Goal: Task Accomplishment & Management: Complete application form

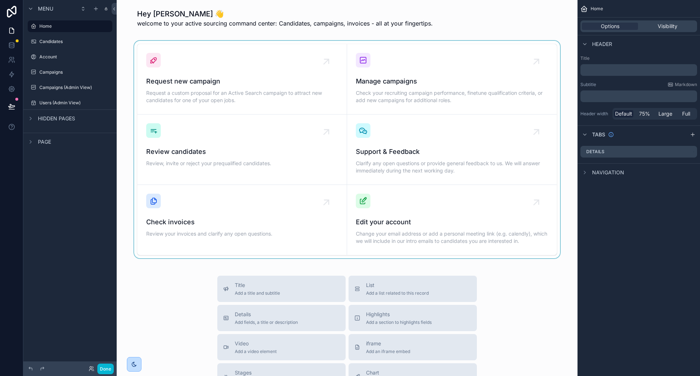
click at [230, 81] on div "scrollable content" at bounding box center [347, 149] width 449 height 217
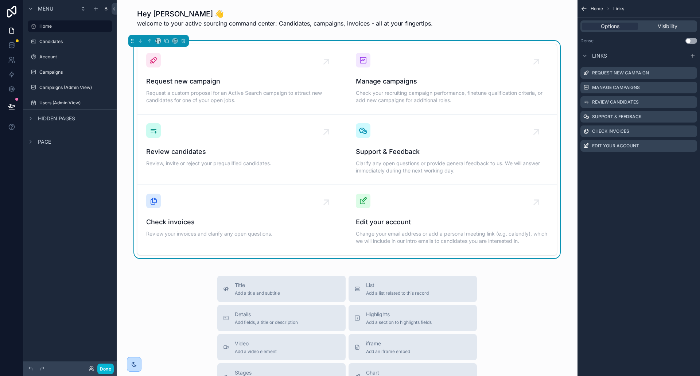
click at [194, 78] on span "Request new campaign" at bounding box center [242, 81] width 192 height 10
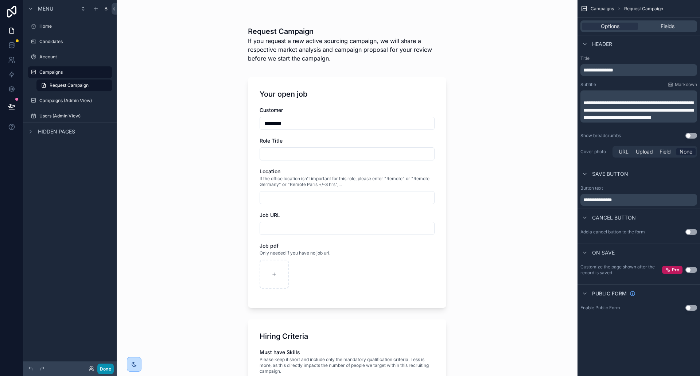
click at [107, 369] on button "Done" at bounding box center [105, 369] width 16 height 11
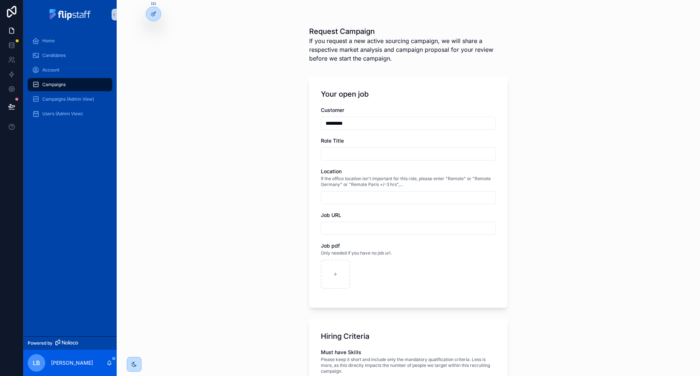
click at [403, 174] on div "Location" at bounding box center [408, 171] width 175 height 7
click at [149, 14] on div at bounding box center [153, 14] width 15 height 14
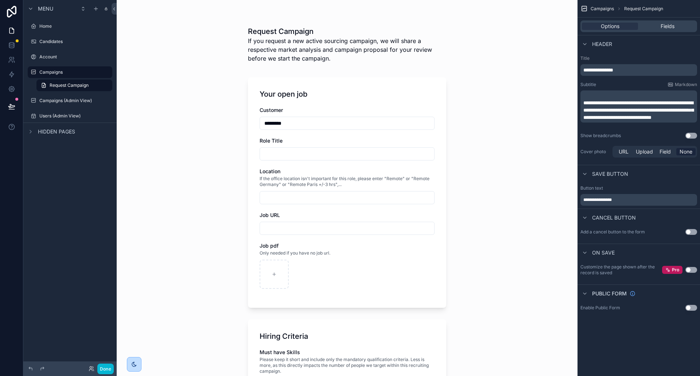
click at [318, 119] on input "*********" at bounding box center [347, 123] width 174 height 10
click at [616, 205] on div "**********" at bounding box center [639, 195] width 123 height 26
click at [612, 200] on span "**********" at bounding box center [598, 200] width 28 height 4
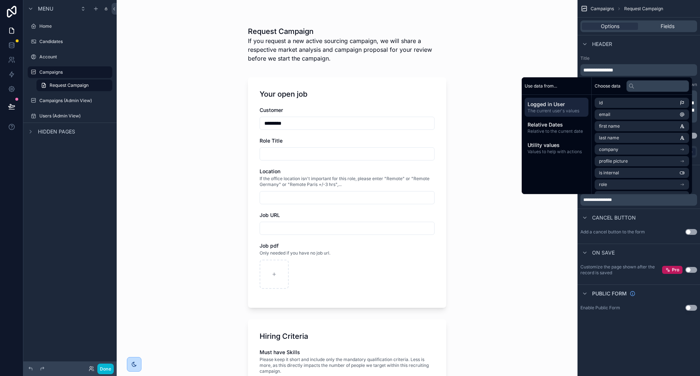
click at [564, 215] on div "Request Campaign If you request a new active sourcing campaign, we will share a…" at bounding box center [347, 188] width 461 height 376
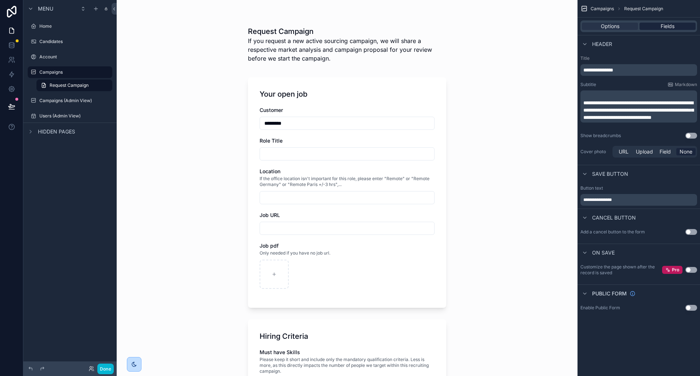
click at [653, 24] on div "Fields" at bounding box center [668, 26] width 56 height 7
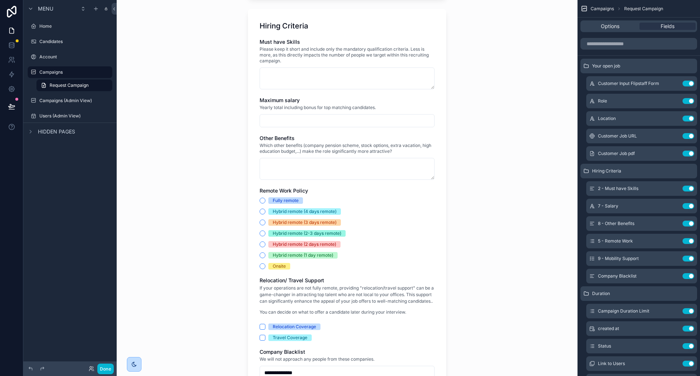
scroll to position [278, 0]
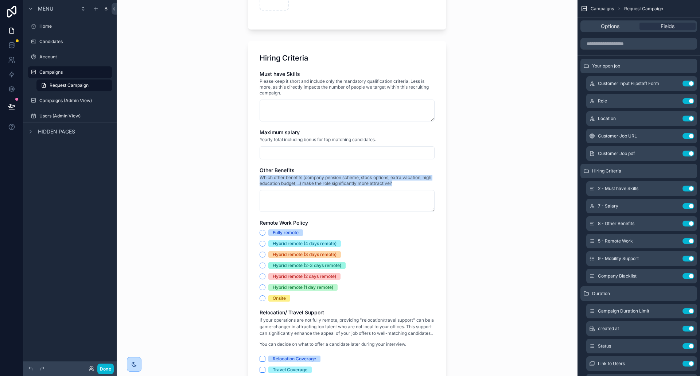
drag, startPoint x: 394, startPoint y: 182, endPoint x: 254, endPoint y: 179, distance: 140.1
click at [254, 179] on div "Hiring Criteria Must have Skills Please keep it short and include only the mand…" at bounding box center [347, 240] width 198 height 398
copy span "Which other benefits (company pension scheme, stock options, extra vacation, hi…"
click at [314, 180] on span "Which other benefits (company pension scheme, stock options, extra vacation, hi…" at bounding box center [347, 181] width 175 height 12
drag, startPoint x: 304, startPoint y: 177, endPoint x: 293, endPoint y: 184, distance: 12.5
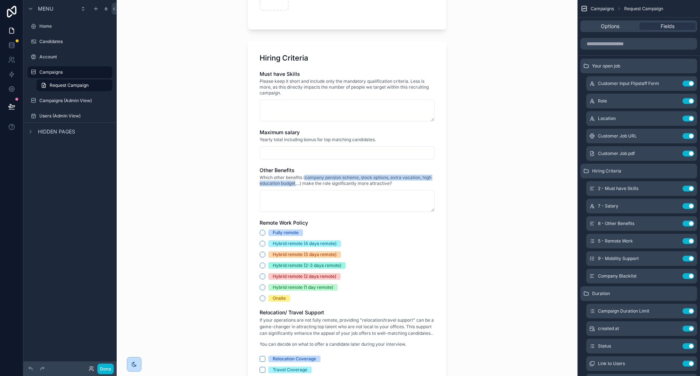
click at [293, 184] on span "Which other benefits (company pension scheme, stock options, extra vacation, hi…" at bounding box center [347, 181] width 175 height 12
copy span "company pension scheme, stock options, extra vacation, high education budget"
drag, startPoint x: 374, startPoint y: 138, endPoint x: 241, endPoint y: 140, distance: 133.5
click at [242, 140] on div "Request Campaign If you request a new active sourcing campaign, we will share a…" at bounding box center [347, 177] width 210 height 910
copy span "Yearly total including bonus for top matching candidates."
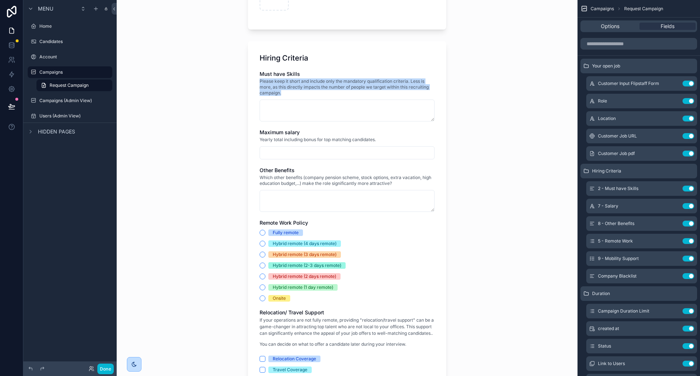
drag, startPoint x: 289, startPoint y: 93, endPoint x: 255, endPoint y: 83, distance: 35.2
click at [255, 83] on div "Hiring Criteria Must have Skills Please keep it short and include only the mand…" at bounding box center [347, 240] width 198 height 398
copy span "Please keep it short and include only the mandatory qualification criteria. Les…"
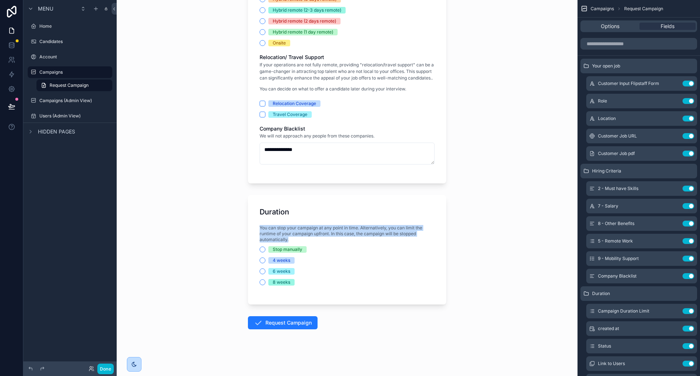
drag, startPoint x: 289, startPoint y: 239, endPoint x: 255, endPoint y: 229, distance: 35.5
click at [255, 229] on div "Duration You can stop your campaign at any point in time. Alternatively, you ca…" at bounding box center [347, 249] width 198 height 109
copy span "You can stop your campaign at any point in time. Alternatively, you can limit t…"
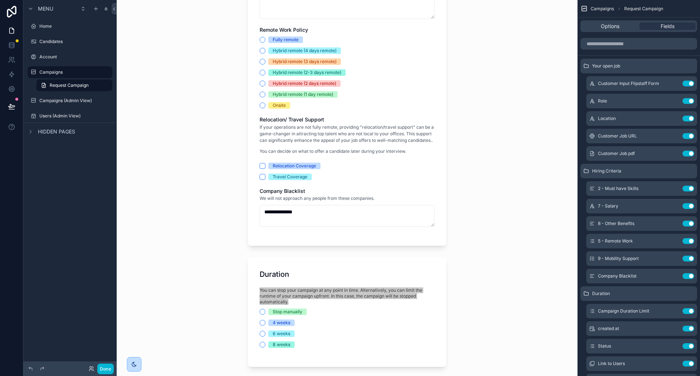
scroll to position [388, 0]
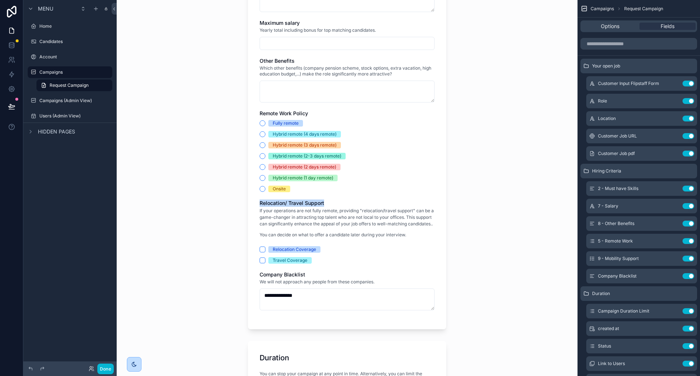
drag, startPoint x: 323, startPoint y: 203, endPoint x: 246, endPoint y: 205, distance: 77.0
click at [248, 205] on div "Hiring Criteria Must have Skills Please keep it short and include only the mand…" at bounding box center [347, 131] width 198 height 398
copy span "Relocation/ Travel Support"
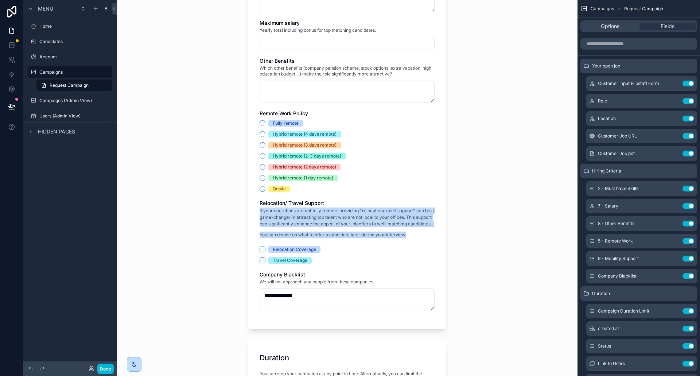
drag, startPoint x: 257, startPoint y: 210, endPoint x: 428, endPoint y: 228, distance: 171.3
click at [428, 228] on div "If your operations are not fully remote, providing "relocation/travel support" …" at bounding box center [347, 225] width 175 height 35
copy div "If your operations are not fully remote, providing "relocation/travel support" …"
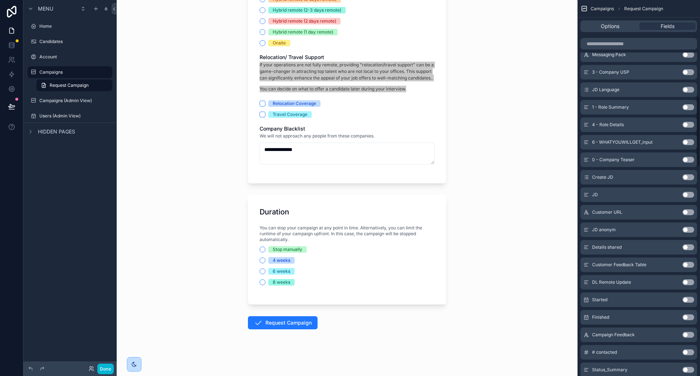
scroll to position [803, 0]
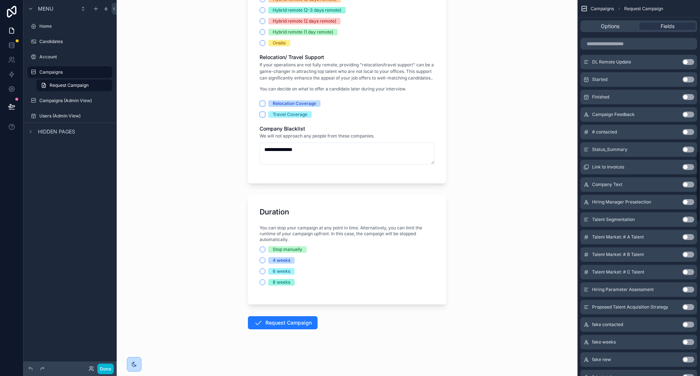
click at [456, 188] on div "Request Campaign If you request a new active sourcing campaign, we will share a…" at bounding box center [347, 188] width 461 height 376
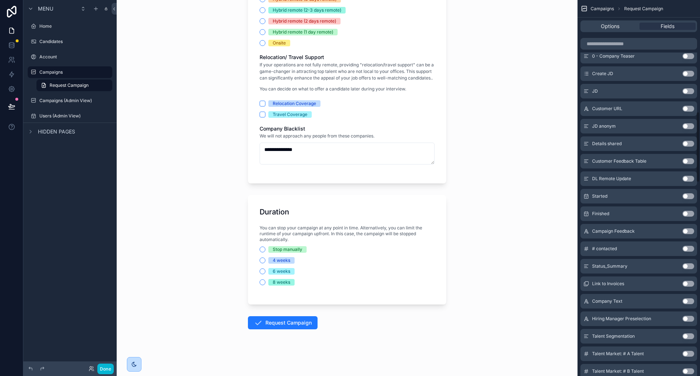
scroll to position [474, 0]
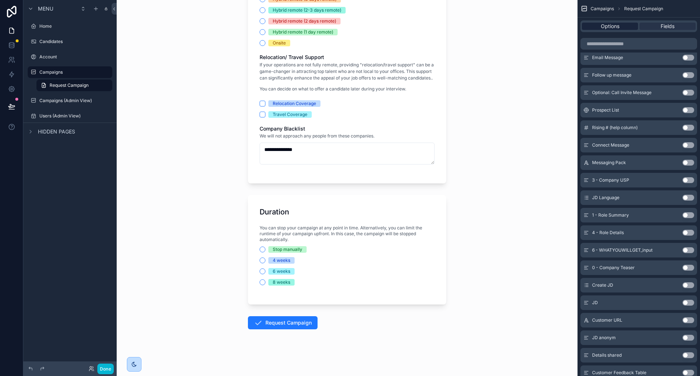
click at [615, 23] on span "Options" at bounding box center [610, 26] width 19 height 7
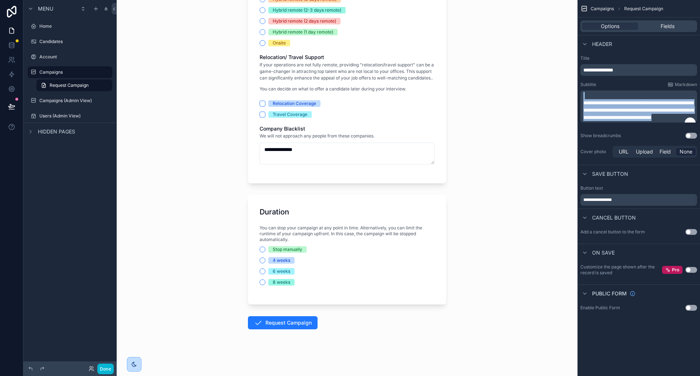
drag, startPoint x: 679, startPoint y: 125, endPoint x: 575, endPoint y: 98, distance: 107.1
click at [575, 98] on div "Home Candidates Account Campaigns Campaigns (Admin View) Users (Admin View) Cam…" at bounding box center [409, 188] width 584 height 376
copy div "**********"
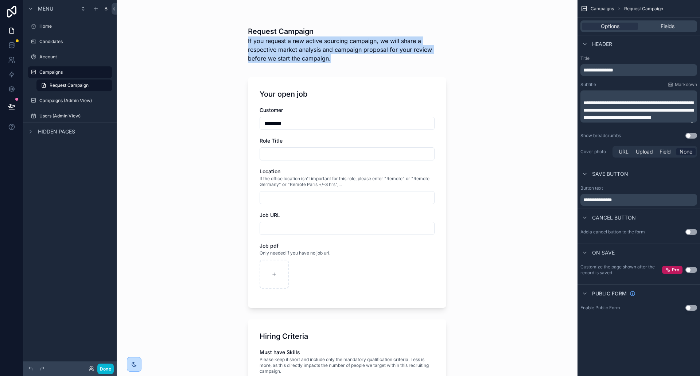
drag, startPoint x: 328, startPoint y: 58, endPoint x: 238, endPoint y: 41, distance: 91.3
click at [238, 41] on div "Request Campaign If you request a new active sourcing campaign, we will share a…" at bounding box center [347, 188] width 461 height 376
copy p "If you request a new active sourcing campaign, we will share a respective marke…"
